Goal: Task Accomplishment & Management: Manage account settings

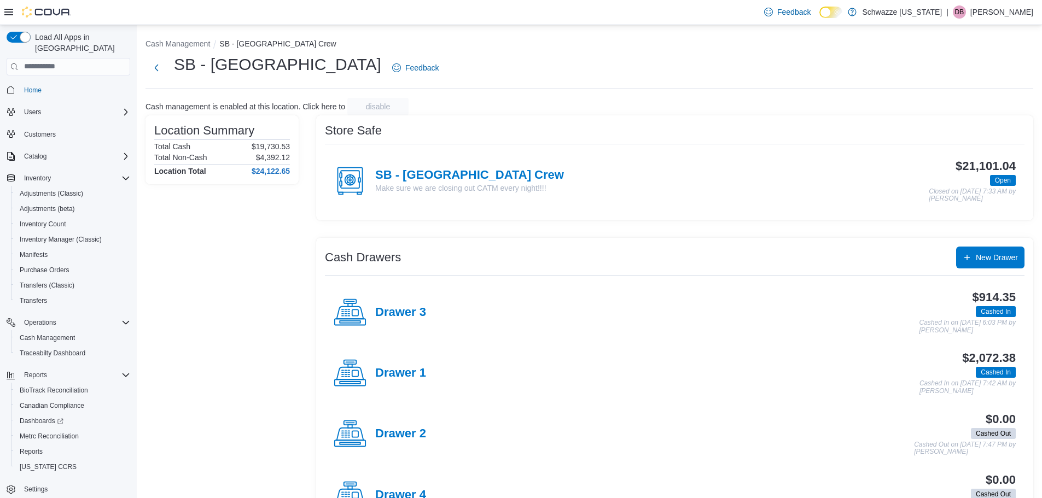
scroll to position [167, 0]
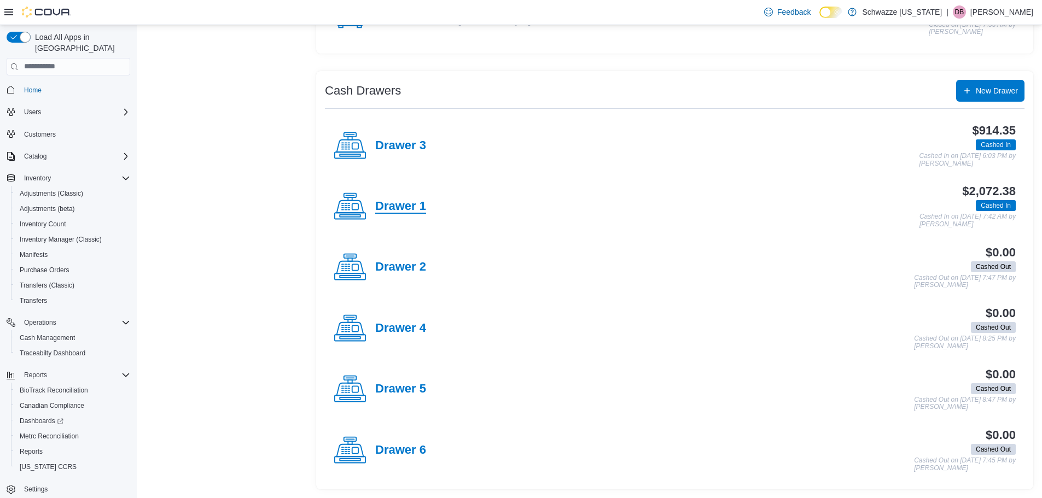
click at [408, 206] on h4 "Drawer 1" at bounding box center [400, 207] width 51 height 14
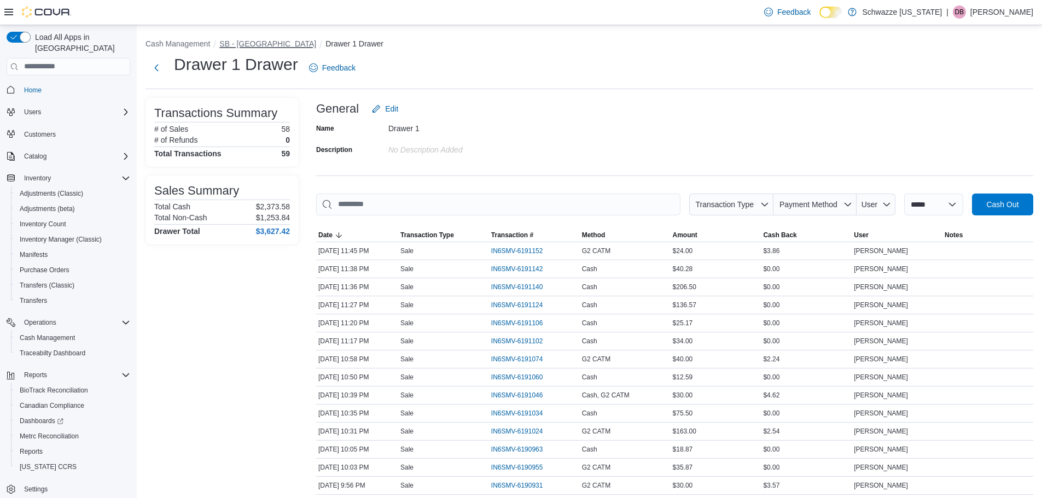
click at [261, 41] on button "SB - [GEOGRAPHIC_DATA]" at bounding box center [267, 43] width 97 height 9
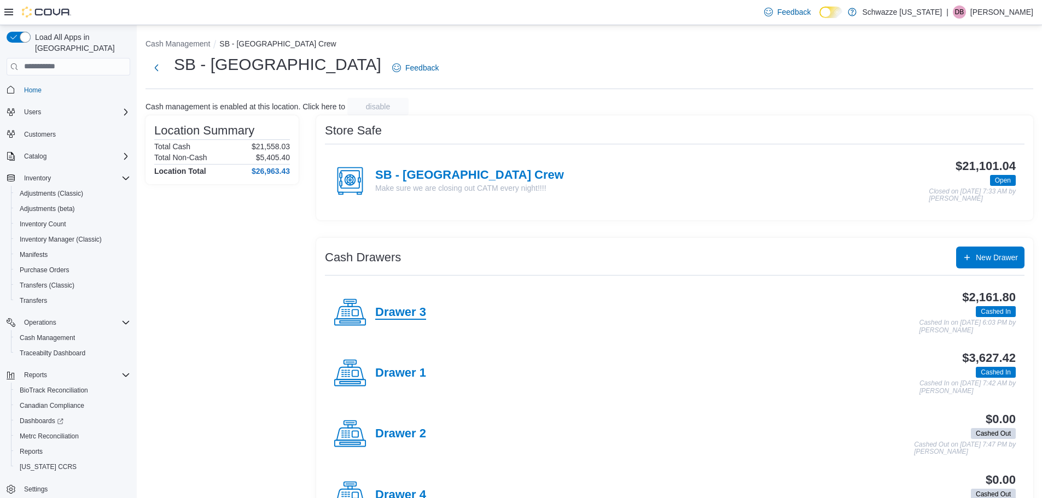
click at [407, 313] on h4 "Drawer 3" at bounding box center [400, 313] width 51 height 14
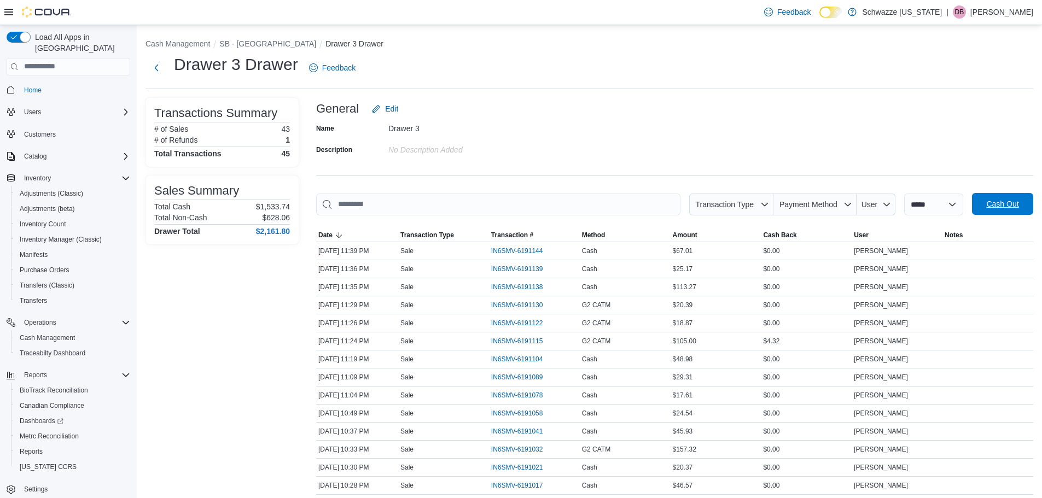
click at [1004, 208] on span "Cash Out" at bounding box center [1002, 203] width 32 height 11
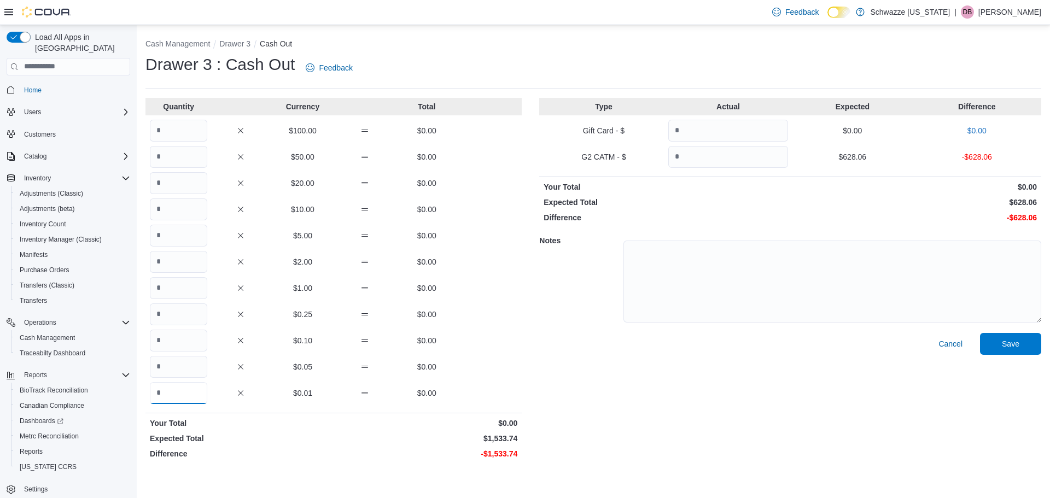
click at [184, 397] on input "Quantity" at bounding box center [178, 393] width 57 height 22
type input "******"
click at [695, 155] on input "Quantity" at bounding box center [728, 157] width 120 height 22
type input "******"
click at [1004, 343] on span "Save" at bounding box center [1010, 343] width 17 height 11
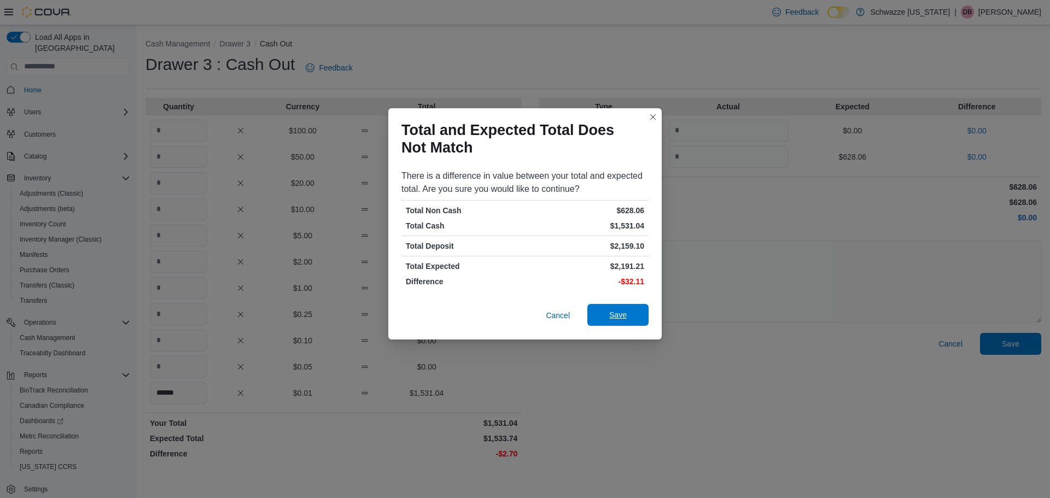
click at [609, 309] on span "Save" at bounding box center [618, 315] width 48 height 22
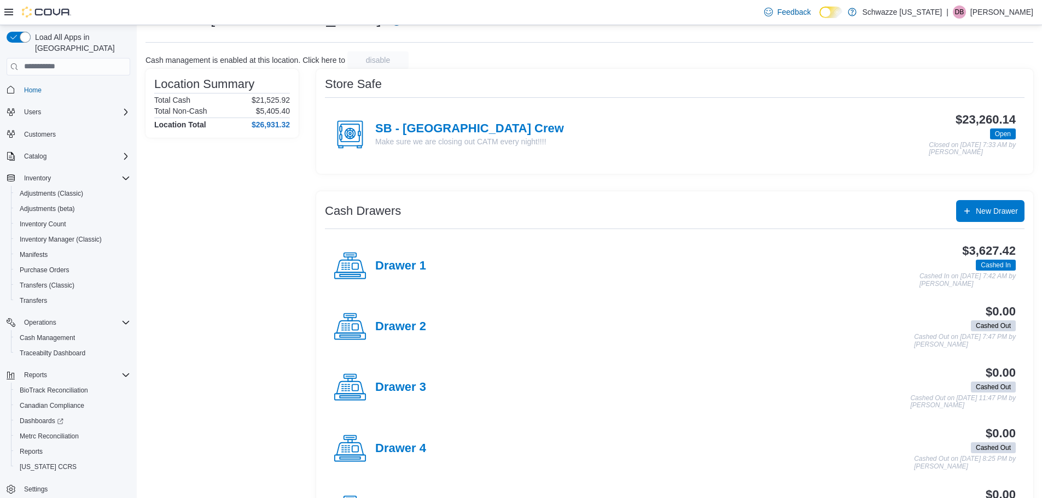
scroll to position [3, 0]
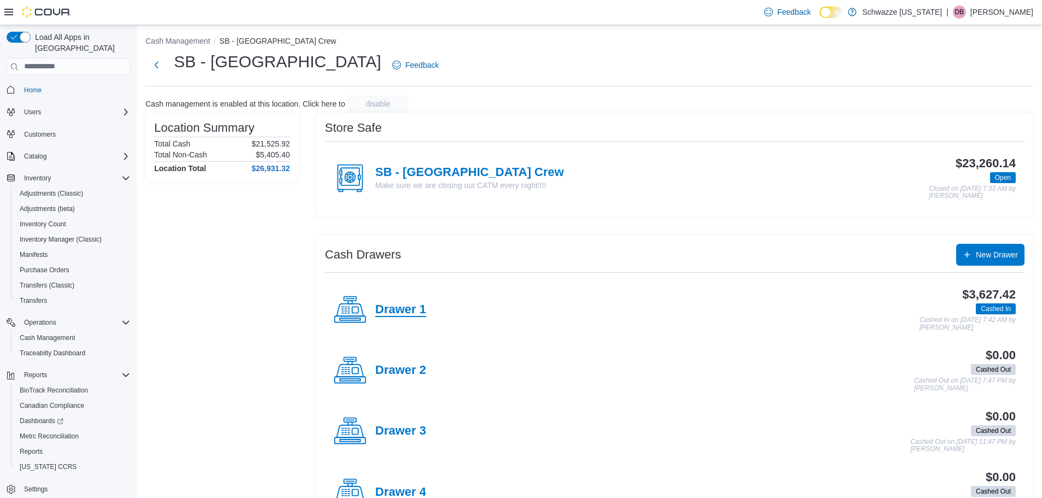
click at [393, 317] on h4 "Drawer 1" at bounding box center [400, 310] width 51 height 14
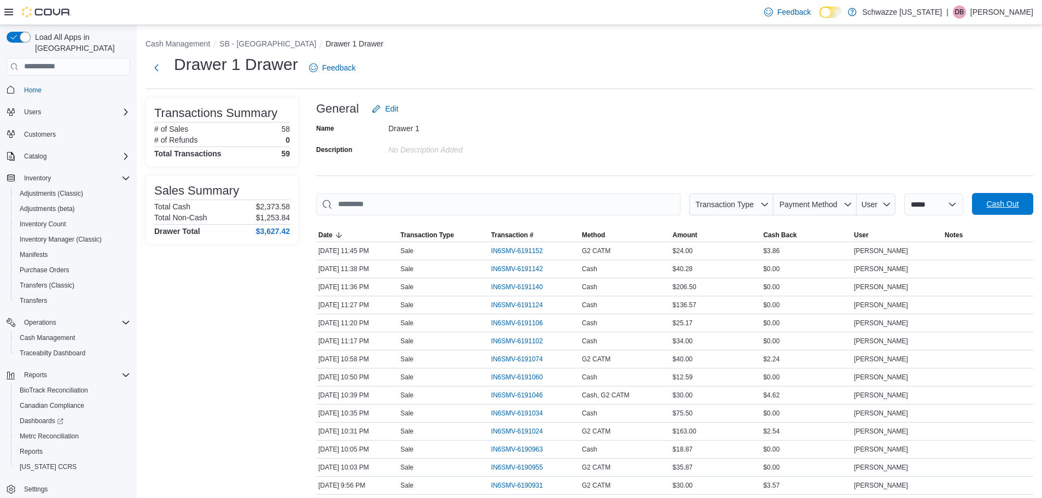
click at [1008, 212] on span "Cash Out" at bounding box center [1002, 204] width 48 height 22
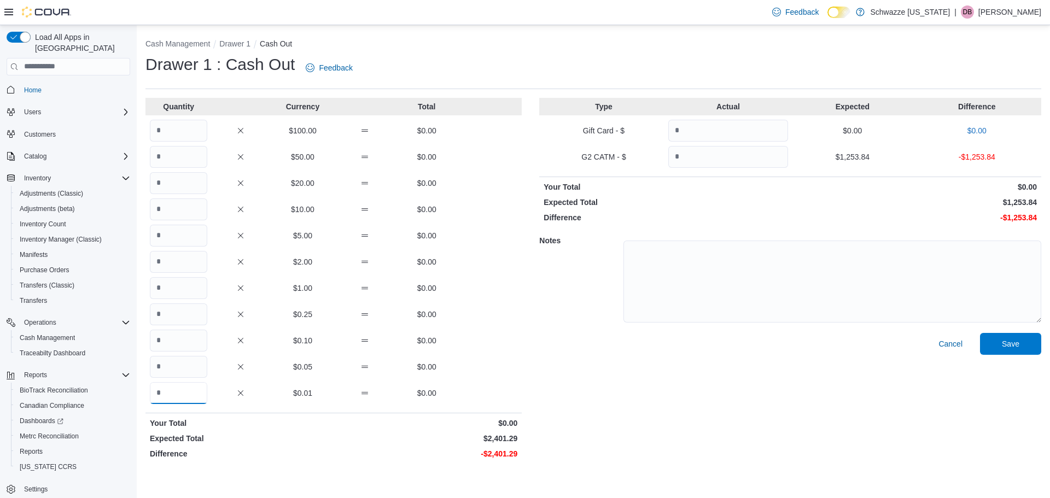
click at [179, 390] on input "Quantity" at bounding box center [178, 393] width 57 height 22
type input "******"
click at [727, 156] on input "Quantity" at bounding box center [728, 157] width 120 height 22
type input "*******"
click at [1004, 352] on span "Save" at bounding box center [1010, 343] width 48 height 22
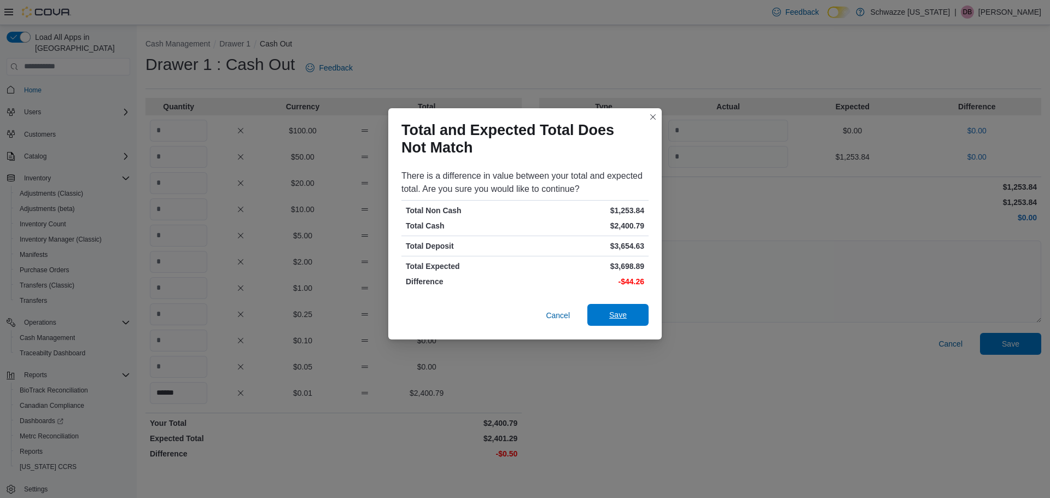
click at [598, 312] on span "Save" at bounding box center [618, 315] width 48 height 22
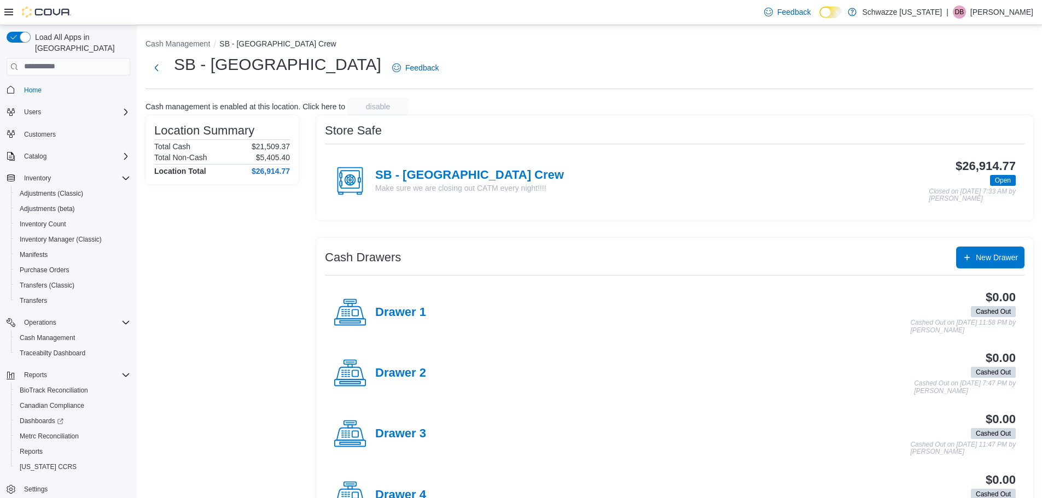
click at [448, 154] on div "SB - Federal Heights Crew Make sure we are closing out CATM every night!!!! $26…" at bounding box center [674, 181] width 699 height 61
click at [451, 178] on h4 "SB - [GEOGRAPHIC_DATA] Crew" at bounding box center [469, 175] width 189 height 14
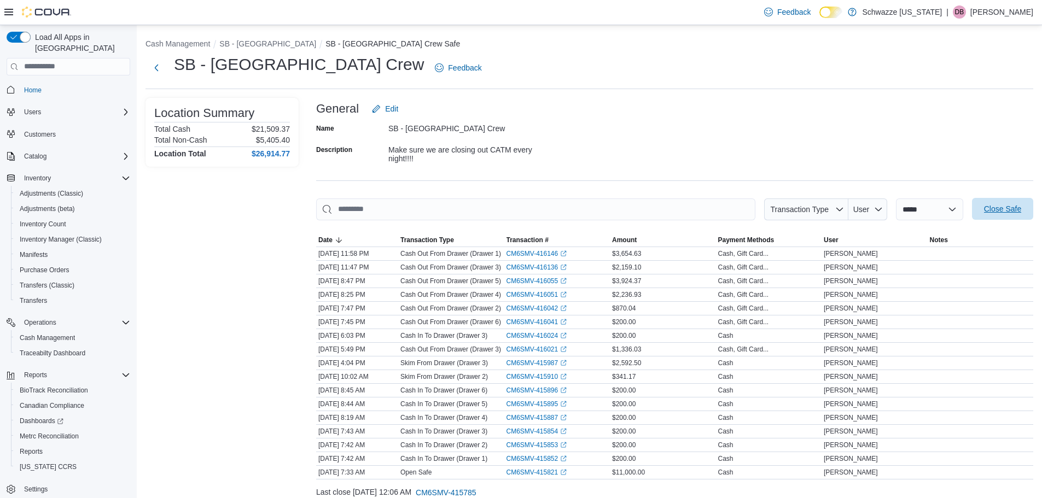
click at [1002, 206] on span "Close Safe" at bounding box center [1002, 208] width 37 height 11
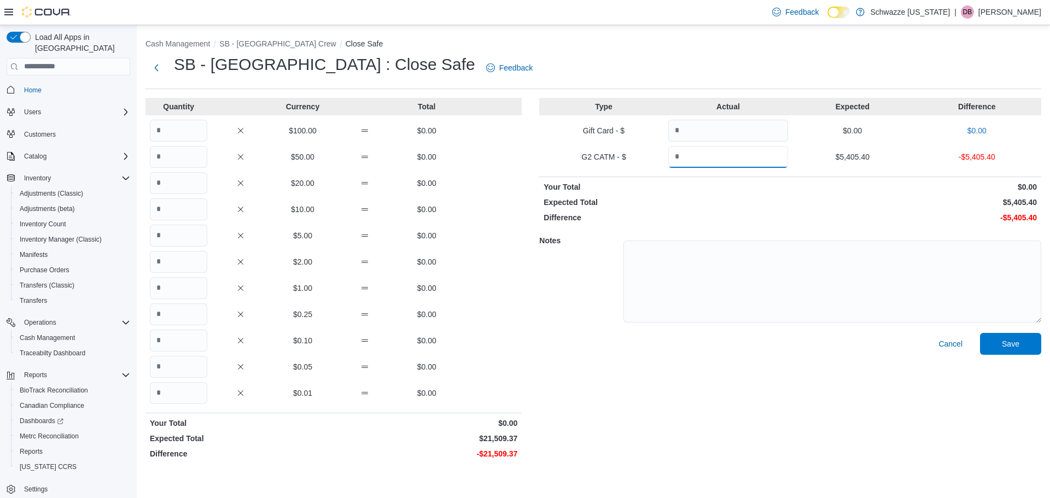
click at [708, 157] on input "Quantity" at bounding box center [728, 157] width 120 height 22
type input "*******"
click at [173, 390] on input "Quantity" at bounding box center [178, 393] width 57 height 22
type input "*******"
click at [1026, 339] on span "Save" at bounding box center [1010, 343] width 48 height 22
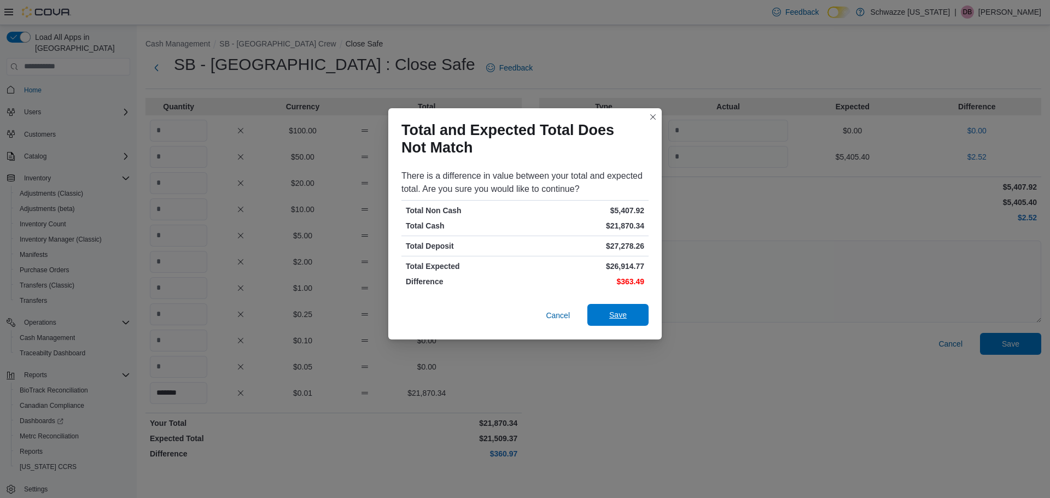
click at [606, 318] on span "Save" at bounding box center [618, 315] width 48 height 22
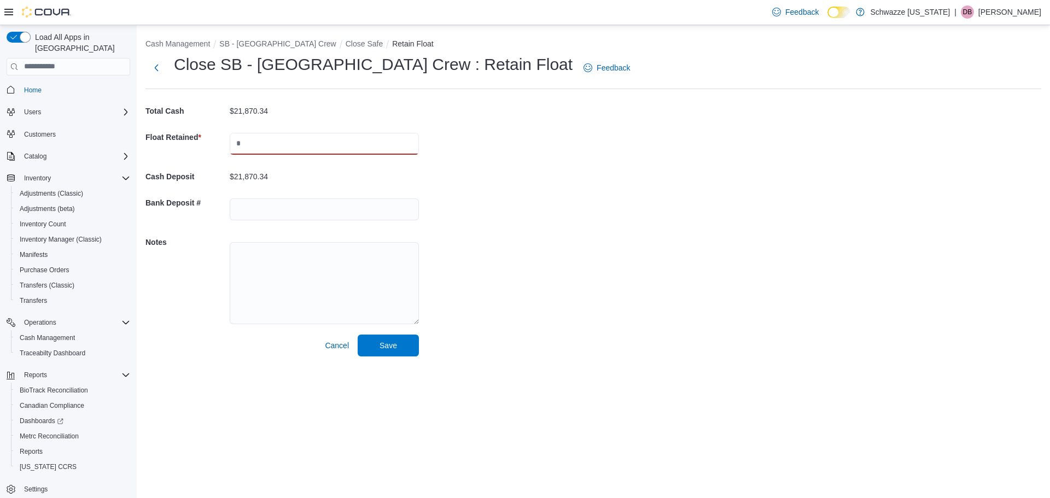
click at [238, 151] on input "text" at bounding box center [324, 144] width 189 height 22
type input "*****"
click at [607, 297] on div "Cash Management SB - [GEOGRAPHIC_DATA] Crew Close Safe Retain Float Close SB - …" at bounding box center [593, 195] width 913 height 340
click at [390, 343] on span "Save" at bounding box center [387, 345] width 17 height 11
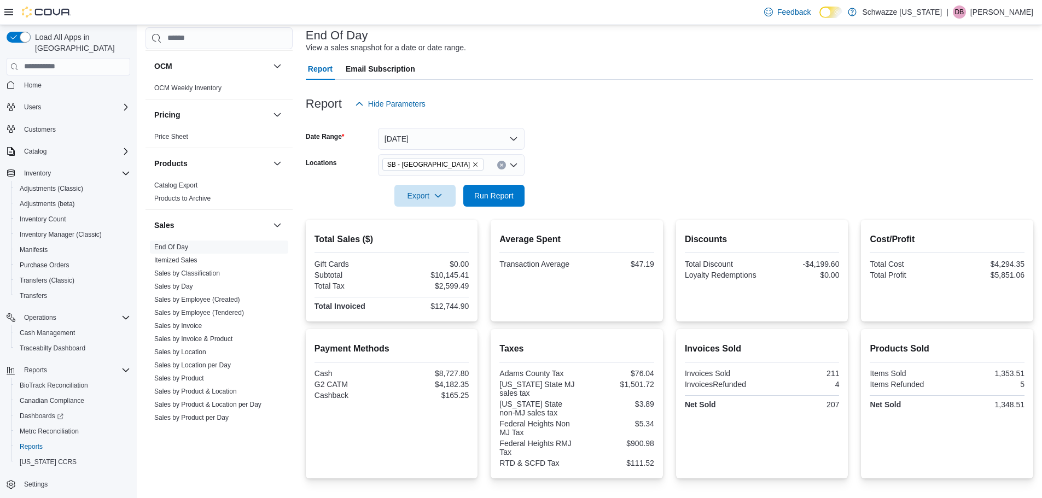
scroll to position [64, 0]
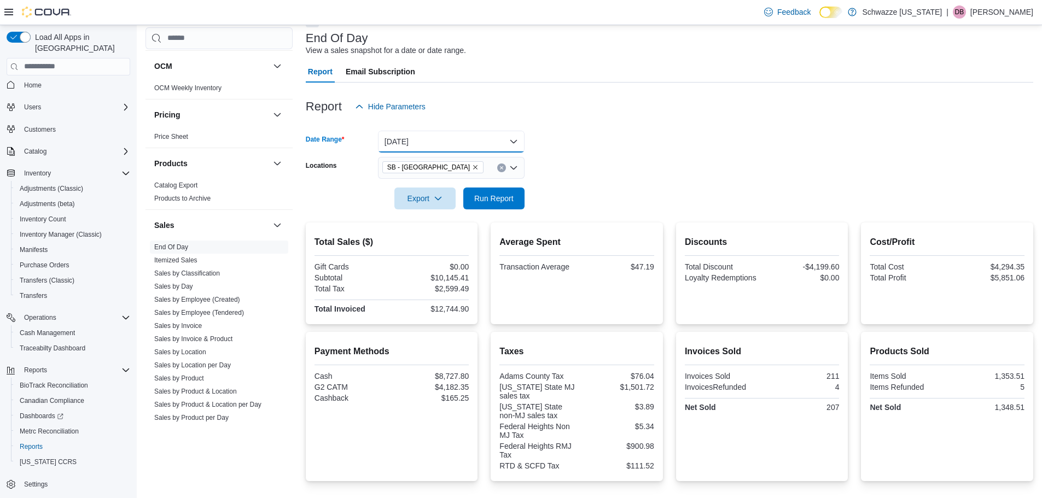
click at [446, 138] on button "Today" at bounding box center [451, 142] width 147 height 22
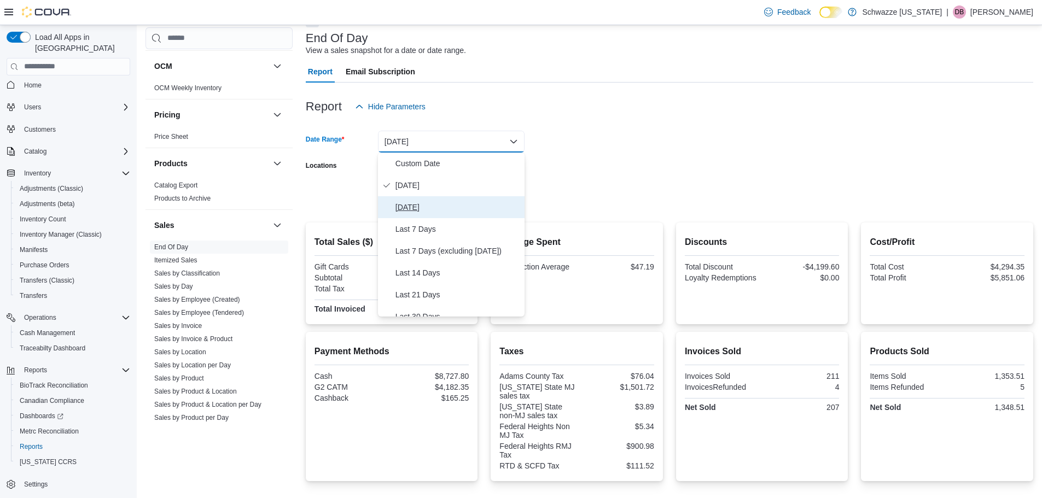
click at [407, 202] on span "Yesterday" at bounding box center [457, 207] width 125 height 13
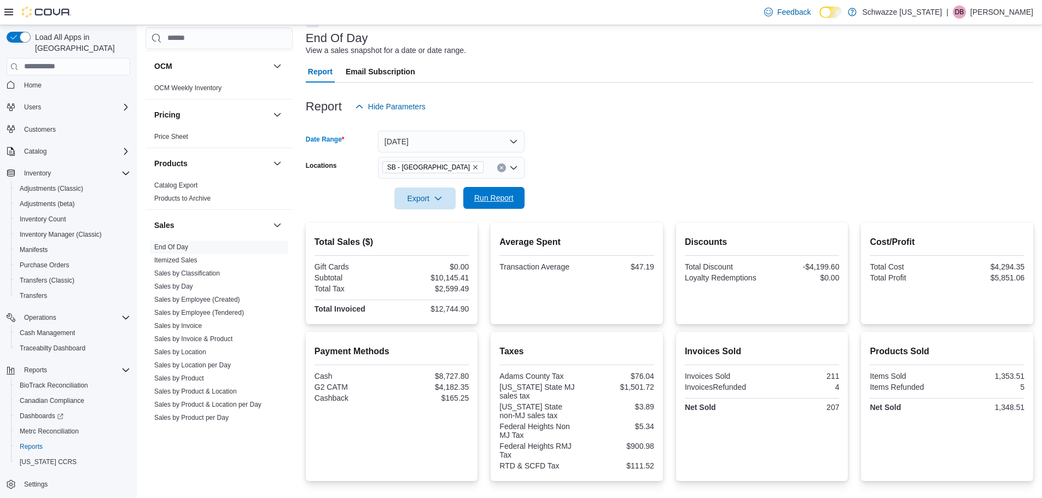
click at [485, 191] on span "Run Report" at bounding box center [494, 198] width 48 height 22
click at [447, 308] on div "$15,843.01" at bounding box center [431, 309] width 75 height 9
click at [488, 198] on span "Run Report" at bounding box center [493, 197] width 39 height 11
click at [449, 312] on div "$15,843.01" at bounding box center [431, 309] width 75 height 9
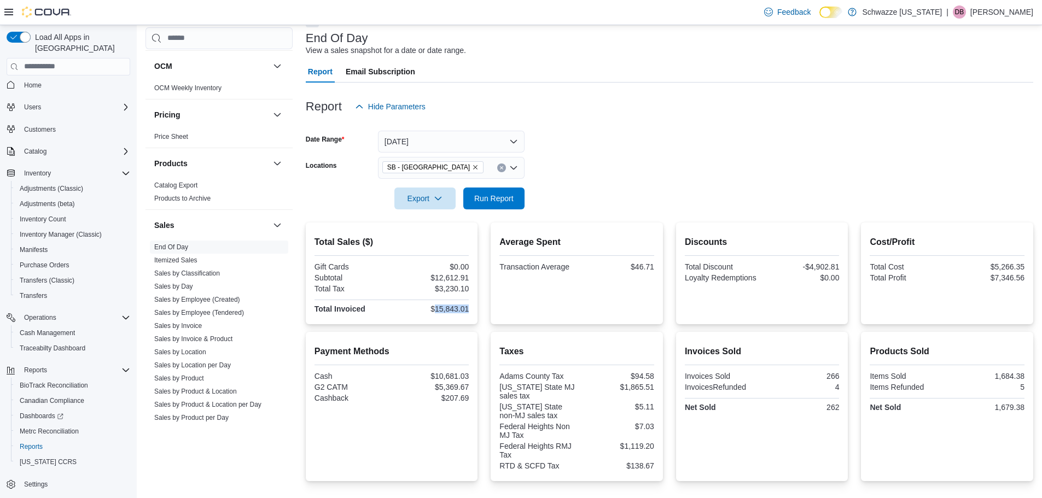
click at [449, 312] on div "$15,843.01" at bounding box center [431, 309] width 75 height 9
click at [451, 305] on div "$15,843.01" at bounding box center [431, 309] width 75 height 9
click at [180, 287] on link "Sales by Day" at bounding box center [173, 287] width 39 height 8
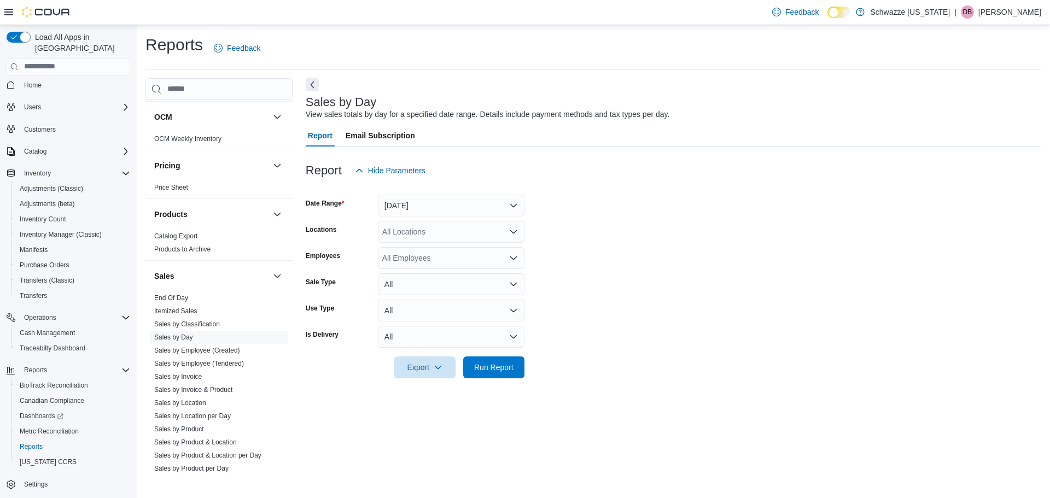
click at [419, 228] on div "All Locations" at bounding box center [451, 232] width 147 height 22
type input "***"
click at [438, 246] on span "SB - [GEOGRAPHIC_DATA]" at bounding box center [455, 250] width 97 height 11
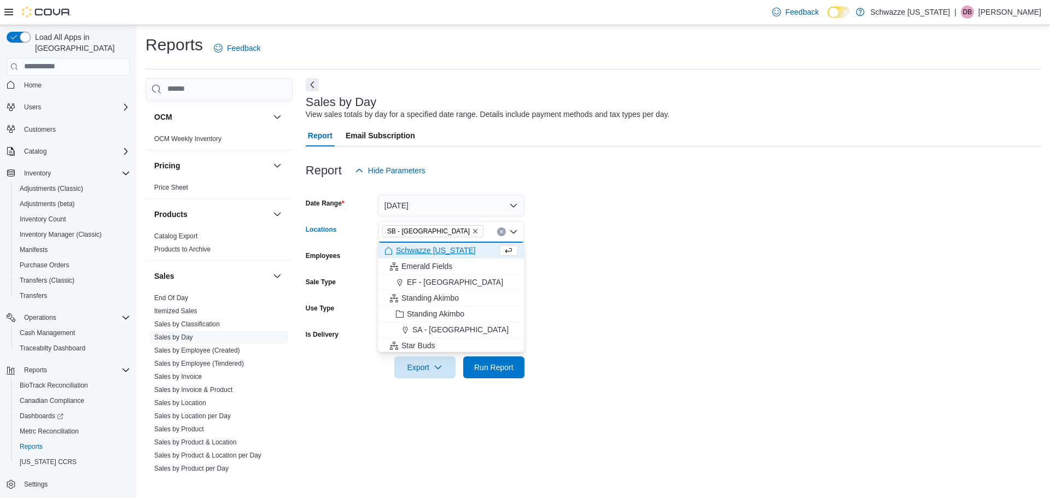
click at [600, 301] on form "Date Range Yesterday Locations SB - Federal Heights Combo box. Selected. SB - F…" at bounding box center [673, 280] width 735 height 197
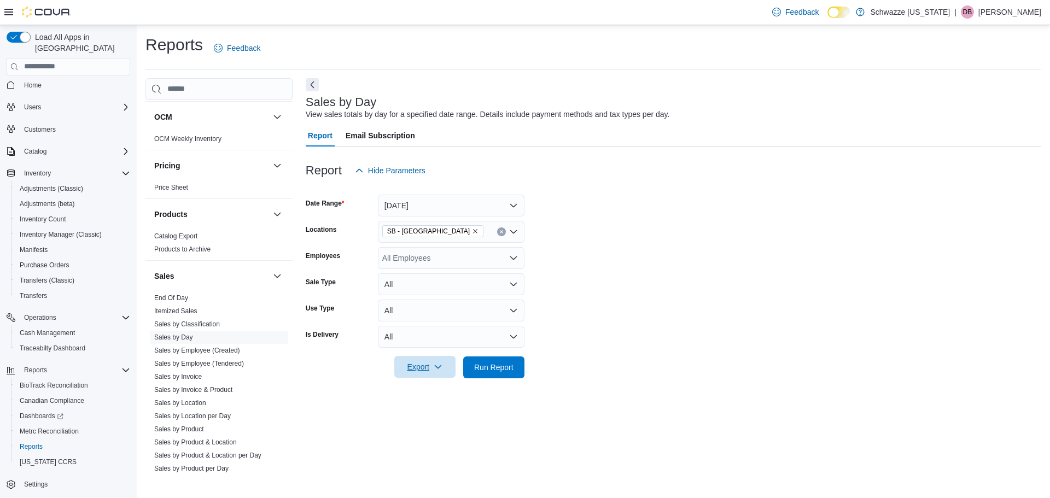
click at [430, 374] on span "Export" at bounding box center [425, 367] width 48 height 22
click at [430, 382] on button "Export to Excel" at bounding box center [426, 389] width 62 height 22
